Goal: Download file/media

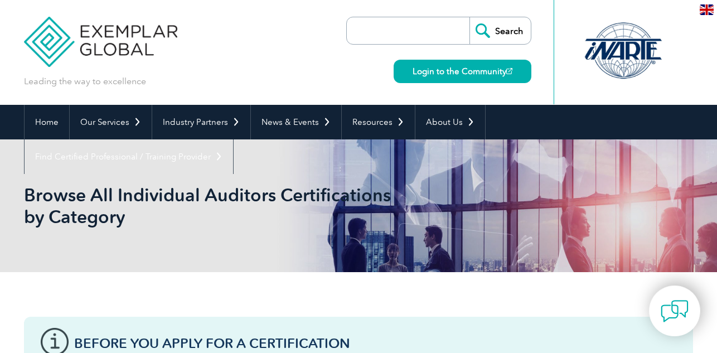
click at [655, 16] on div at bounding box center [623, 52] width 139 height 104
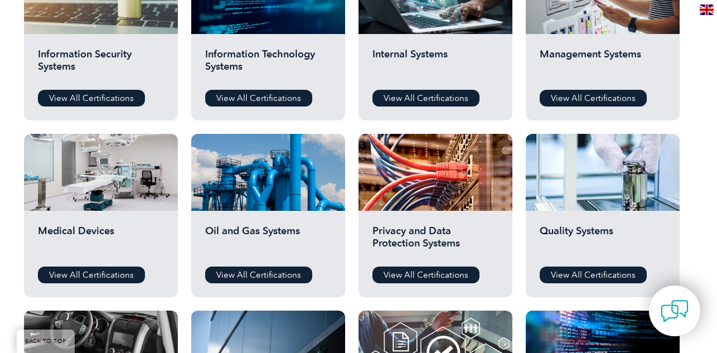
scroll to position [669, 0]
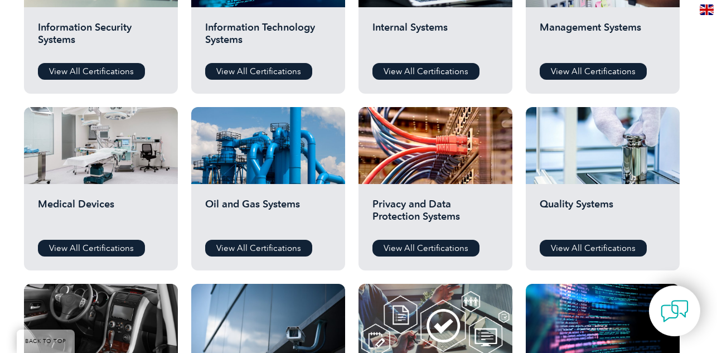
click at [686, 52] on div "Before You Apply For a Certification Download the “Certification Requirements” …" at bounding box center [358, 49] width 669 height 824
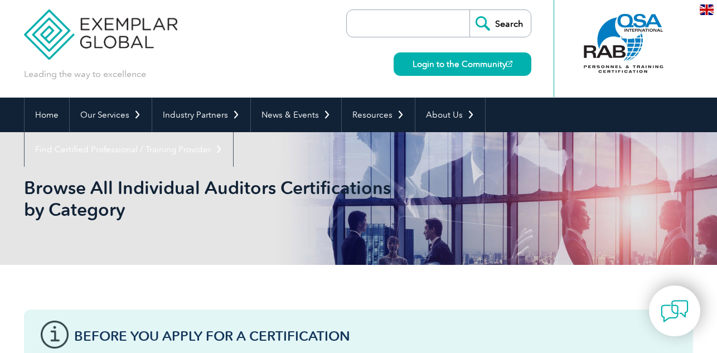
scroll to position [0, 0]
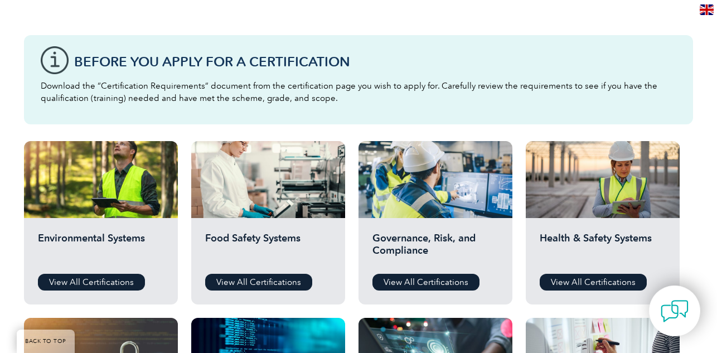
scroll to position [308, 0]
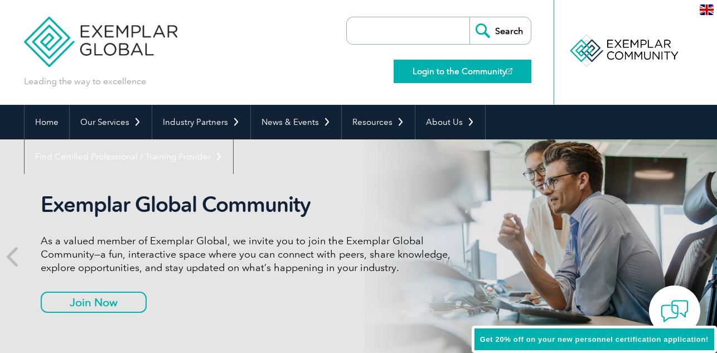
click at [444, 73] on link "Login to the Community" at bounding box center [463, 71] width 138 height 23
